Goal: Information Seeking & Learning: Learn about a topic

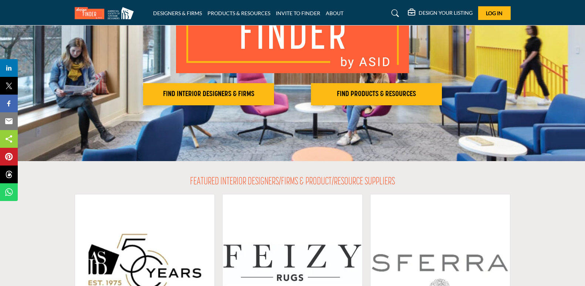
scroll to position [111, 0]
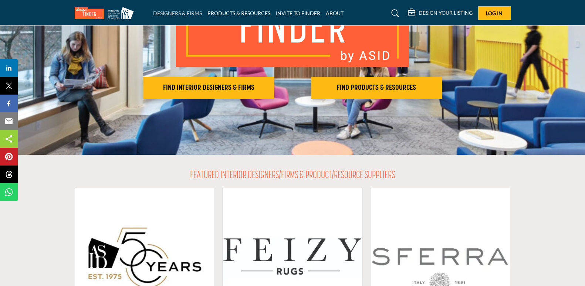
click at [193, 15] on link "DESIGNERS & FIRMS" at bounding box center [177, 13] width 49 height 6
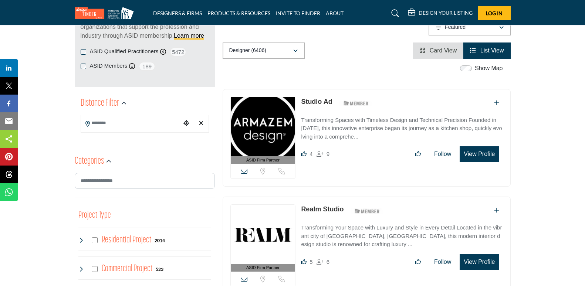
scroll to position [74, 0]
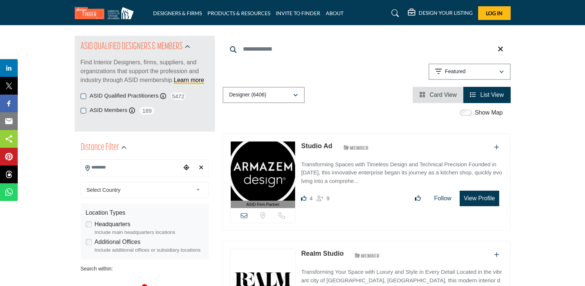
click at [148, 168] on input "Search Location" at bounding box center [131, 167] width 100 height 14
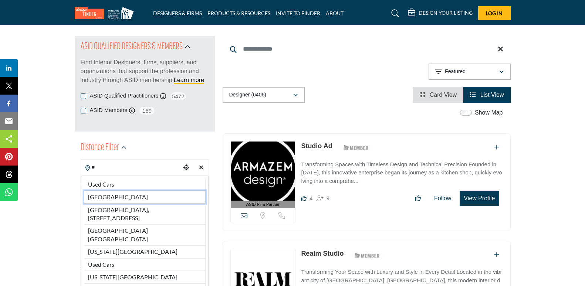
click at [122, 196] on li "[GEOGRAPHIC_DATA]" at bounding box center [145, 197] width 122 height 13
type input "**********"
type input "***"
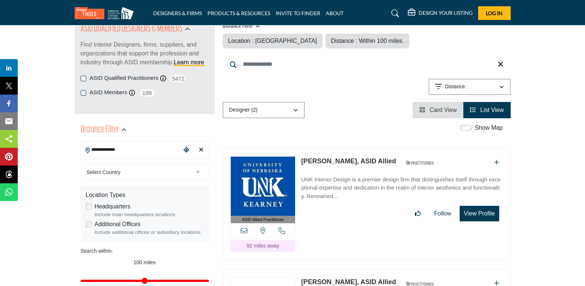
scroll to position [74, 0]
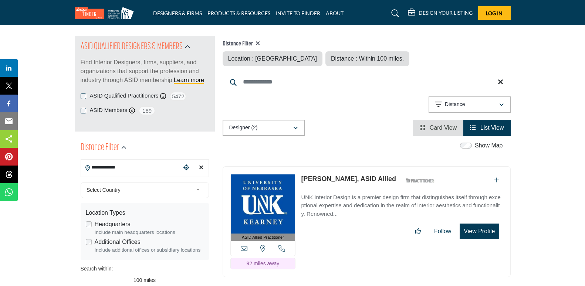
click at [193, 190] on link "Select Country" at bounding box center [143, 190] width 119 height 9
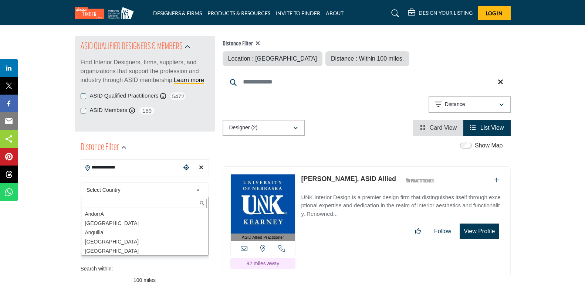
click at [201, 168] on icon "Clear search location" at bounding box center [201, 168] width 4 height 6
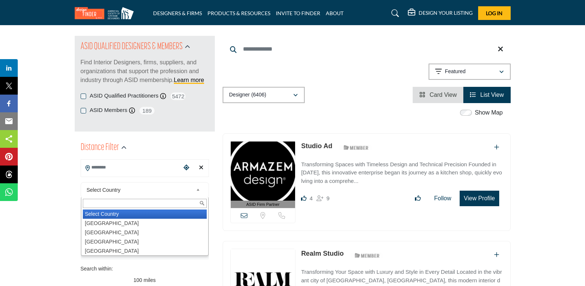
click at [193, 189] on link "Select Country" at bounding box center [143, 190] width 119 height 9
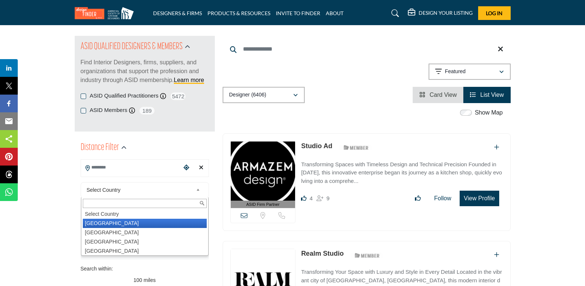
click at [170, 223] on li "[GEOGRAPHIC_DATA]" at bounding box center [145, 223] width 124 height 9
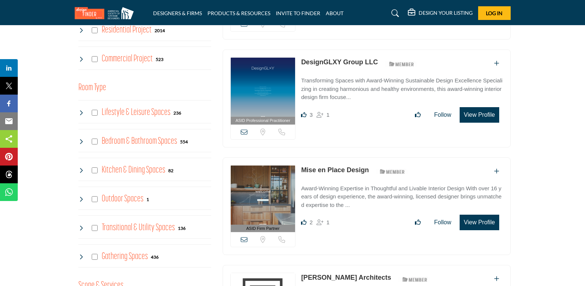
scroll to position [370, 0]
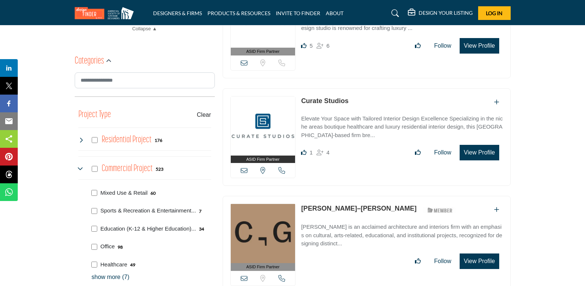
scroll to position [370, 0]
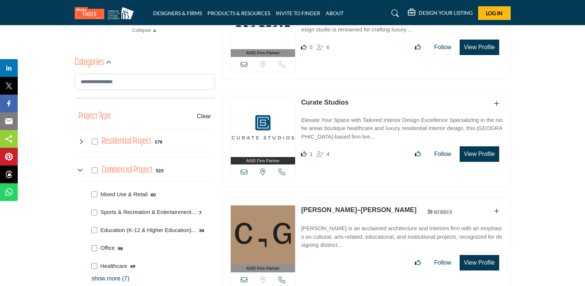
click at [97, 173] on div "Commercial Project 523" at bounding box center [120, 170] width 85 height 13
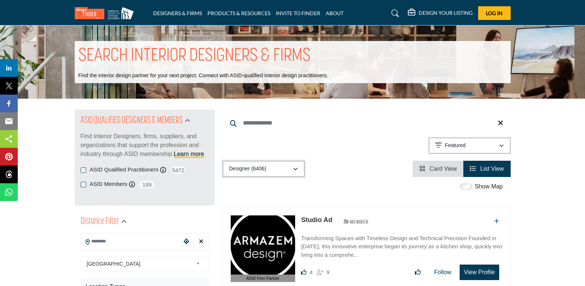
click at [303, 173] on button "Designer (6406)" at bounding box center [264, 169] width 82 height 16
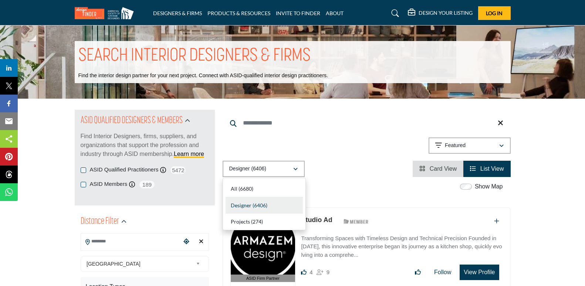
click at [355, 187] on div "Show Map" at bounding box center [363, 187] width 288 height 10
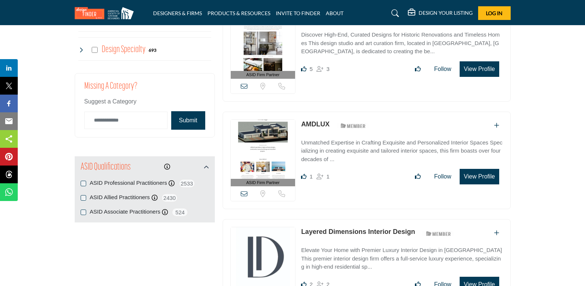
scroll to position [961, 0]
